Goal: Task Accomplishment & Management: Manage account settings

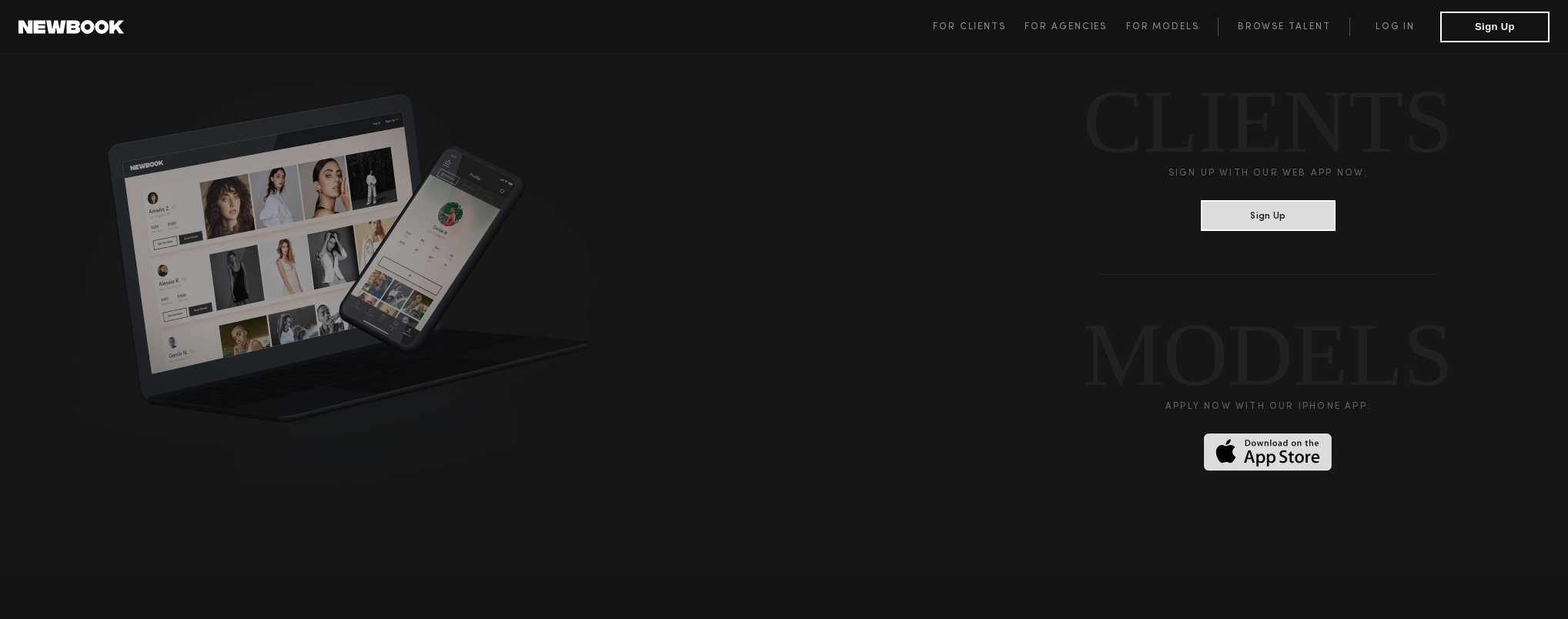
scroll to position [4207, 0]
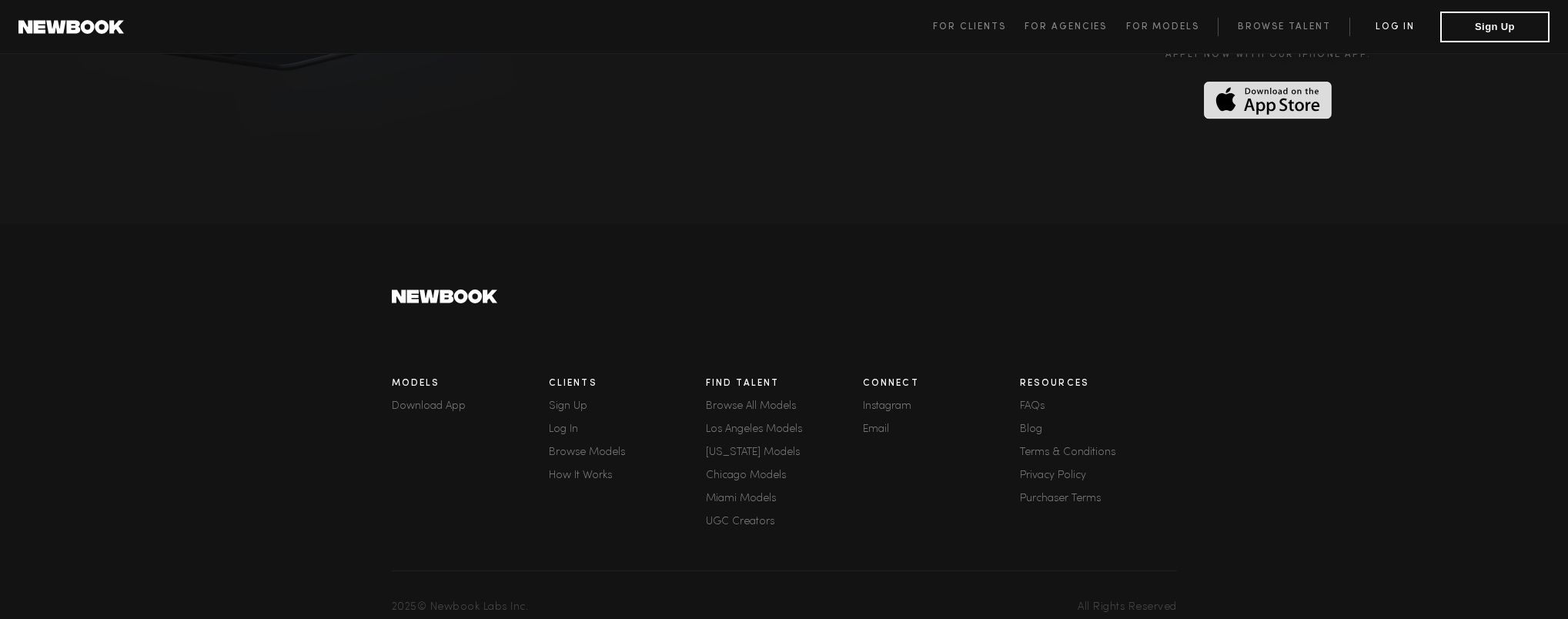
click at [1401, 21] on link "Log in" at bounding box center [1395, 27] width 91 height 19
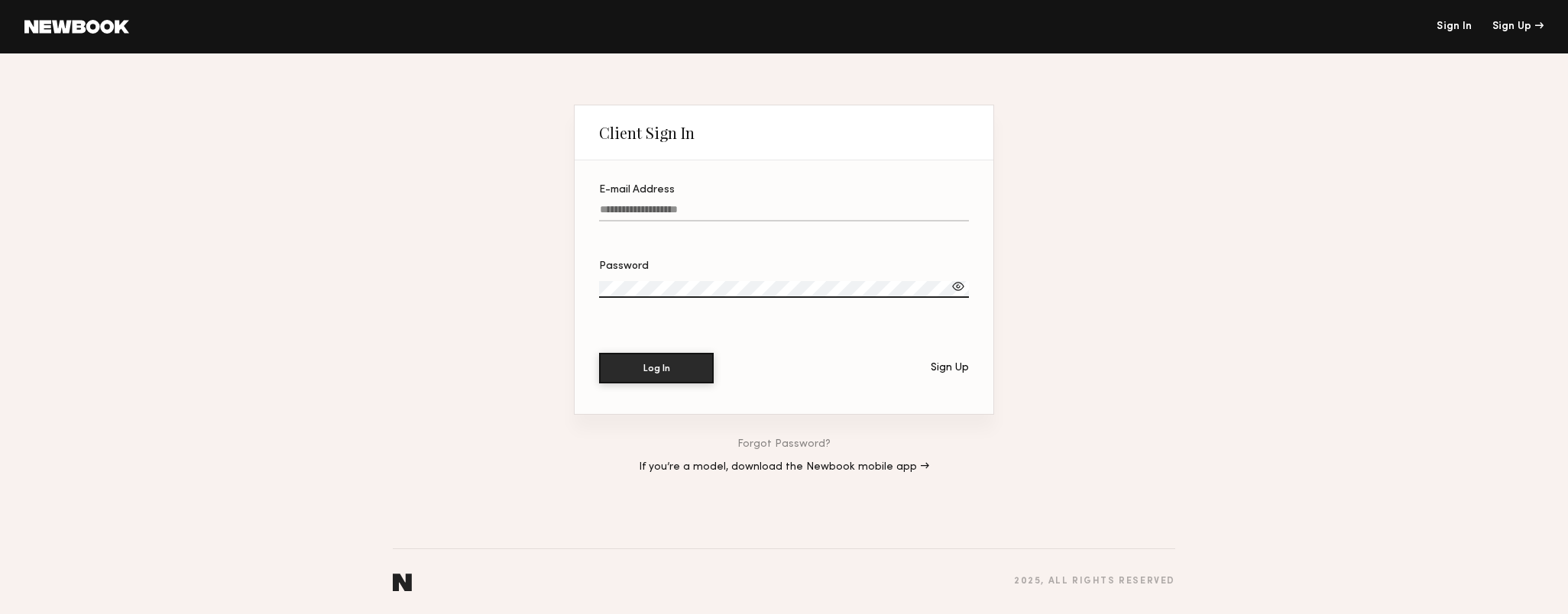
click at [726, 201] on label "E-mail Address" at bounding box center [784, 210] width 370 height 52
click at [726, 204] on input "E-mail Address" at bounding box center [784, 213] width 370 height 18
type input "**********"
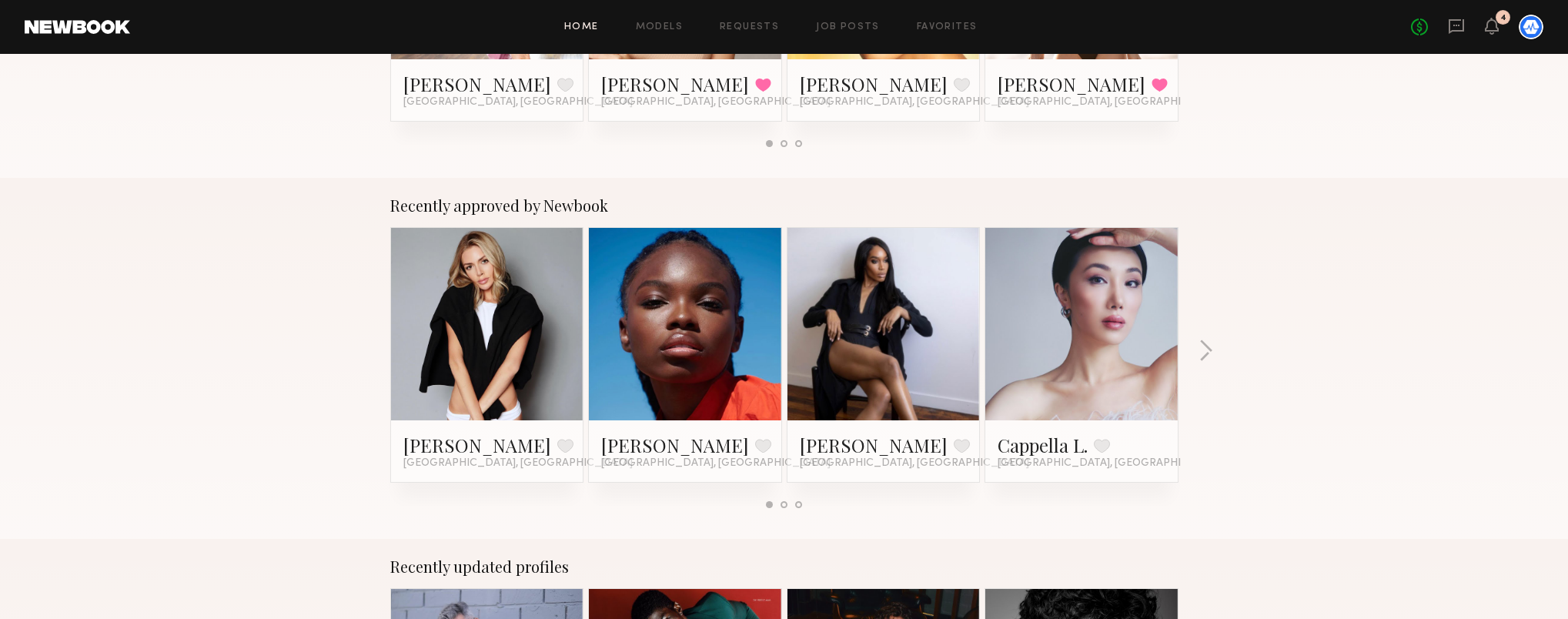
scroll to position [484, 0]
